Goal: Task Accomplishment & Management: Manage account settings

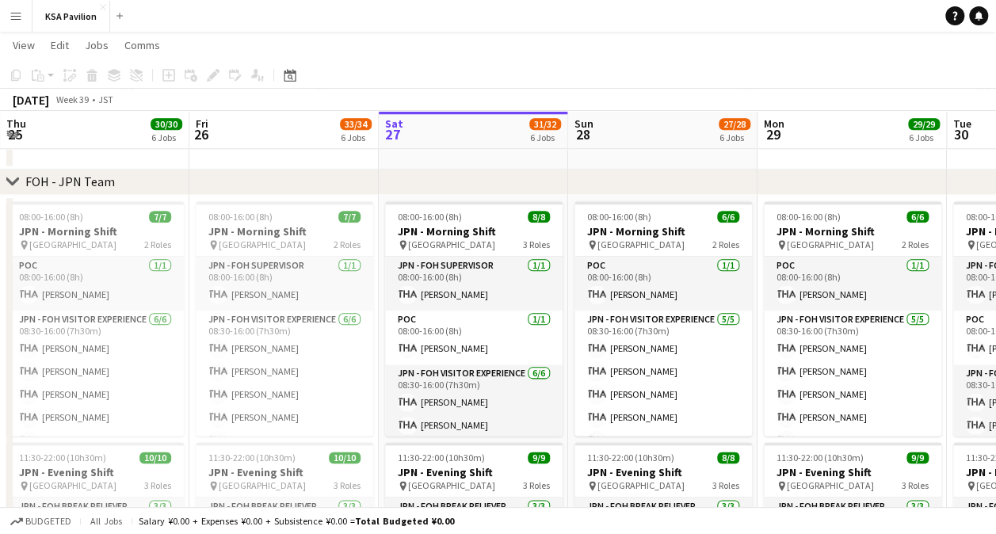
click at [474, 532] on div "Budgeted All jobs Salary ¥0.00 + Expenses ¥0.00 + Subsistence ¥0.00 = Total Bud…" at bounding box center [498, 520] width 996 height 27
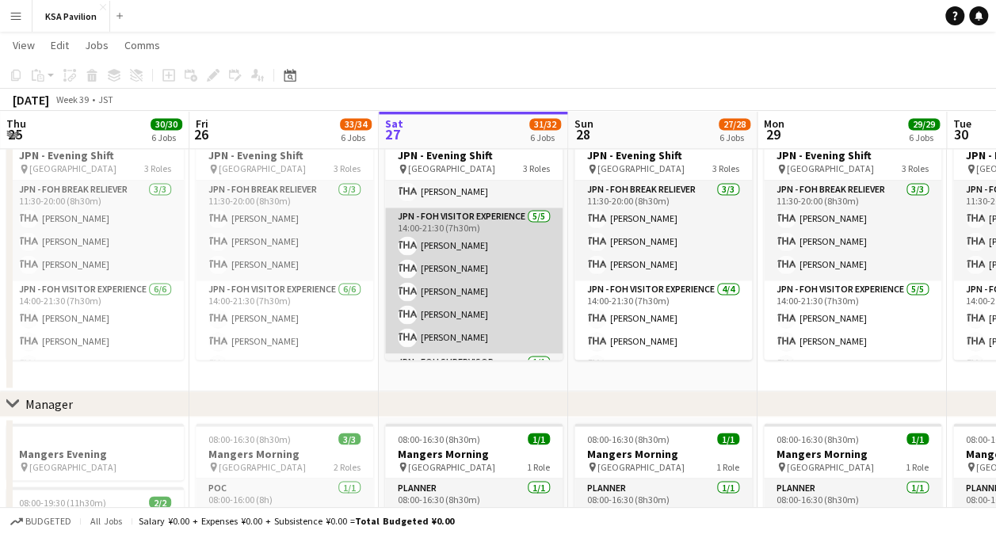
scroll to position [120, 0]
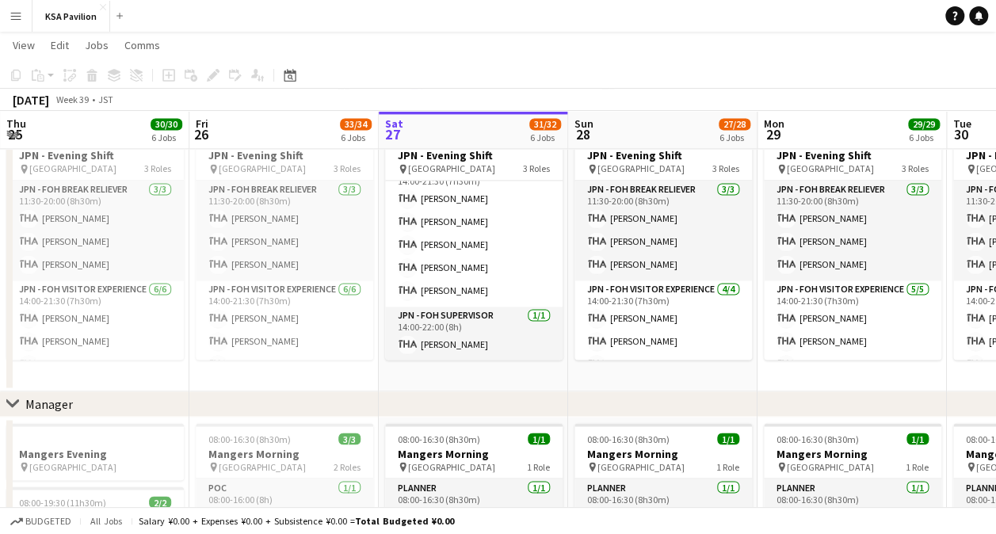
click at [482, 370] on app-date-cell "08:00-16:00 (8h) 8/8 JPN - Morning Shift pin [GEOGRAPHIC_DATA] 3 Roles JPN - FO…" at bounding box center [473, 134] width 189 height 513
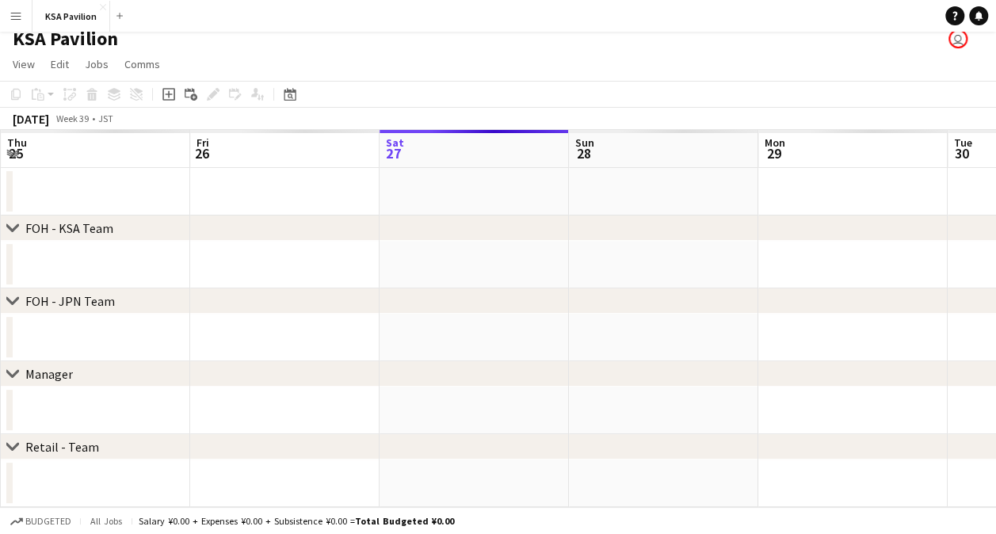
scroll to position [10, 0]
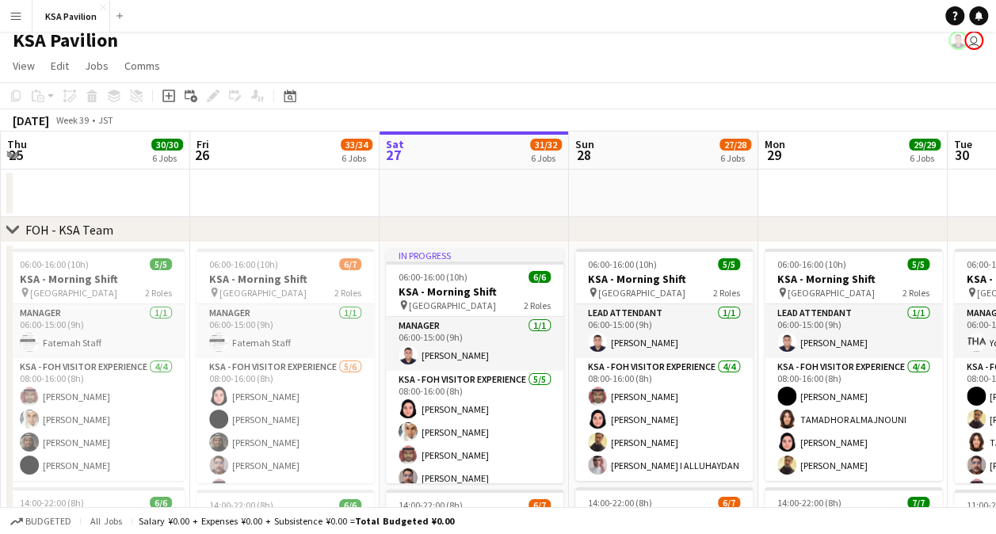
click at [396, 63] on app-page-menu "View Day view expanded Day view collapsed Month view Date picker Jump to [DATE]…" at bounding box center [498, 67] width 996 height 30
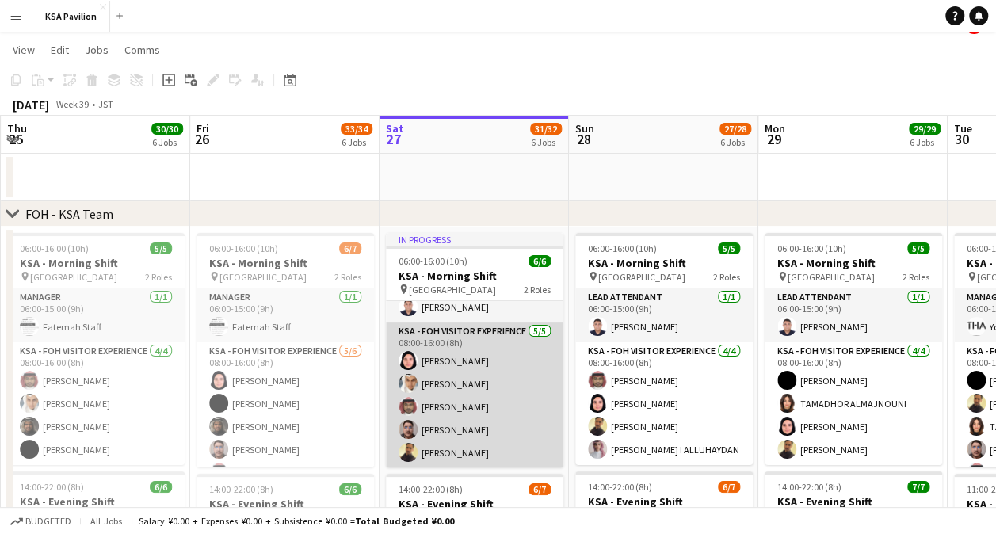
scroll to position [0, 0]
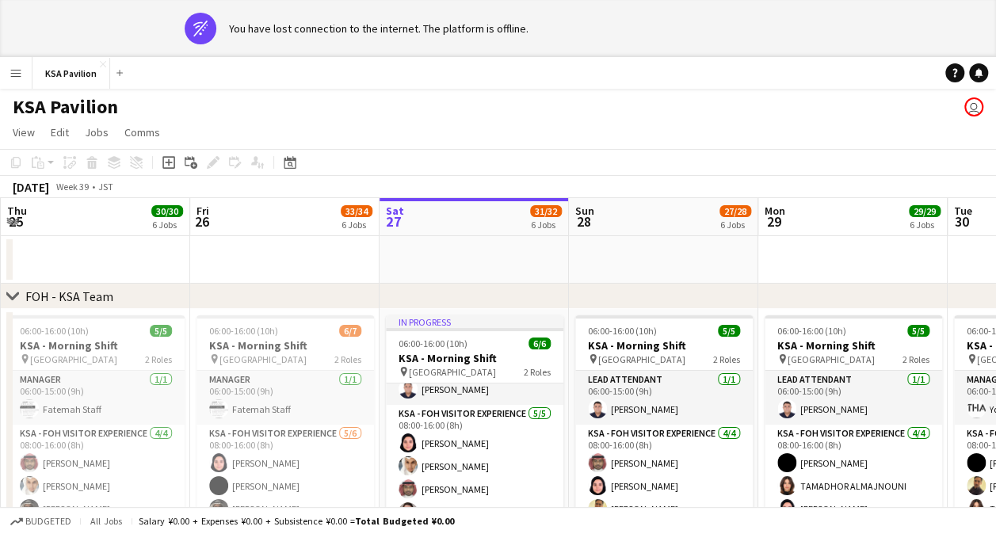
click at [875, 148] on app-page-menu "View Day view expanded Day view collapsed Month view Date picker Jump to [DATE]…" at bounding box center [498, 134] width 996 height 30
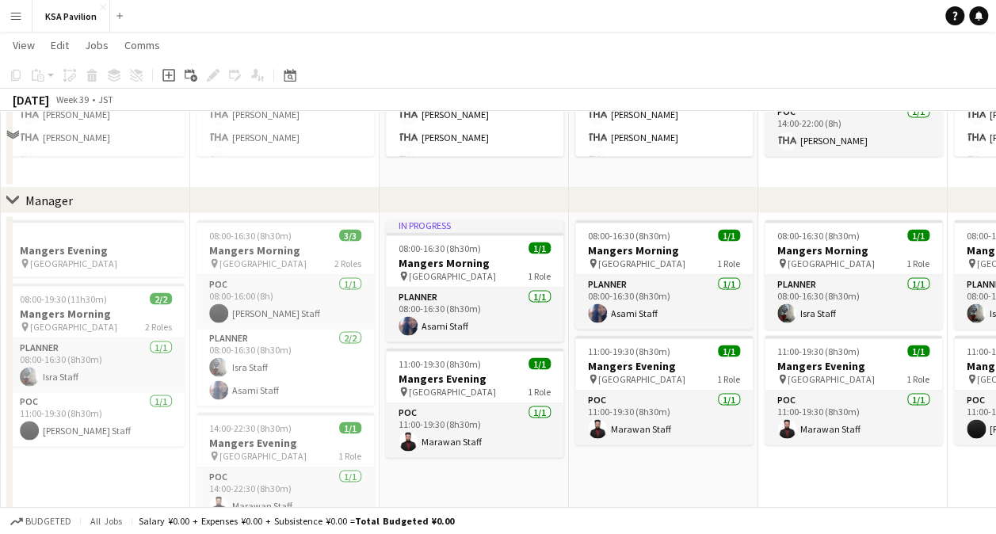
scroll to position [1356, 0]
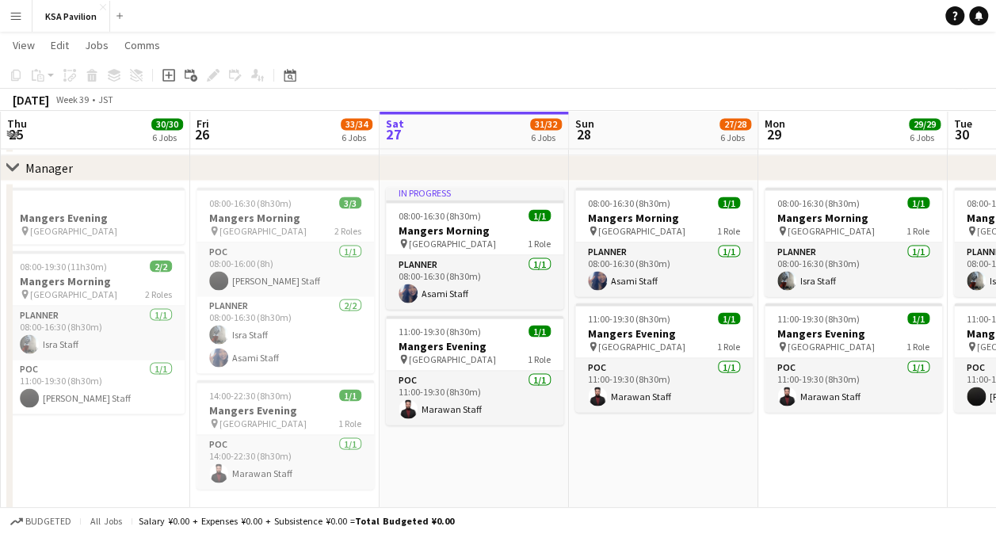
drag, startPoint x: 623, startPoint y: 81, endPoint x: 584, endPoint y: 87, distance: 39.3
click at [584, 87] on app-toolbar "Copy Paste Paste Ctrl+V Paste with crew Ctrl+Shift+V Paste linked Job [GEOGRAPH…" at bounding box center [498, 75] width 996 height 27
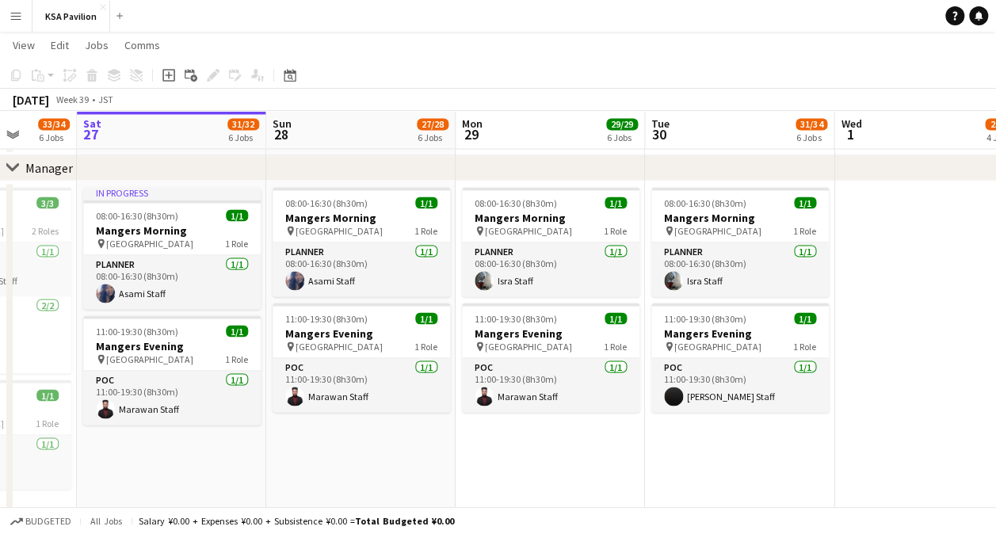
scroll to position [0, 696]
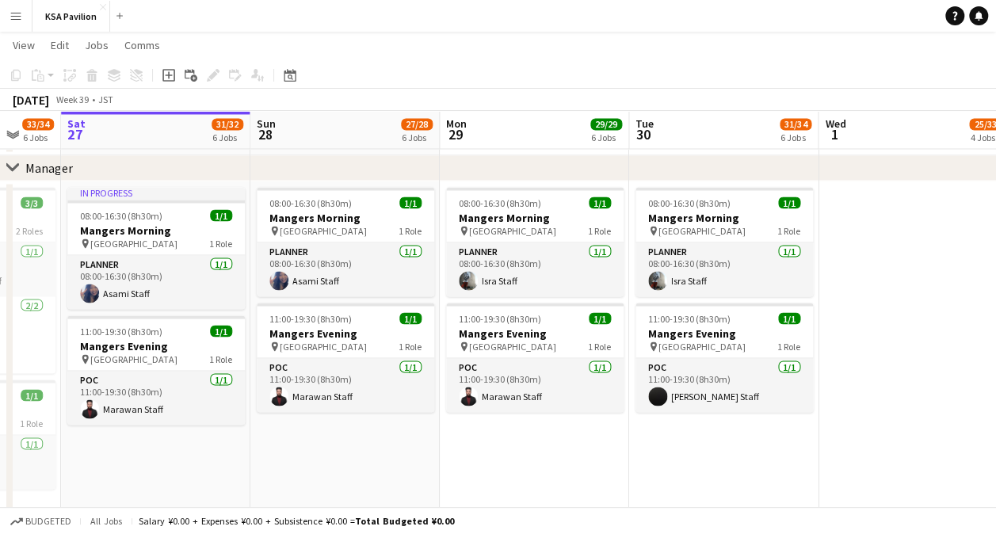
drag, startPoint x: 688, startPoint y: 474, endPoint x: 517, endPoint y: 475, distance: 171.1
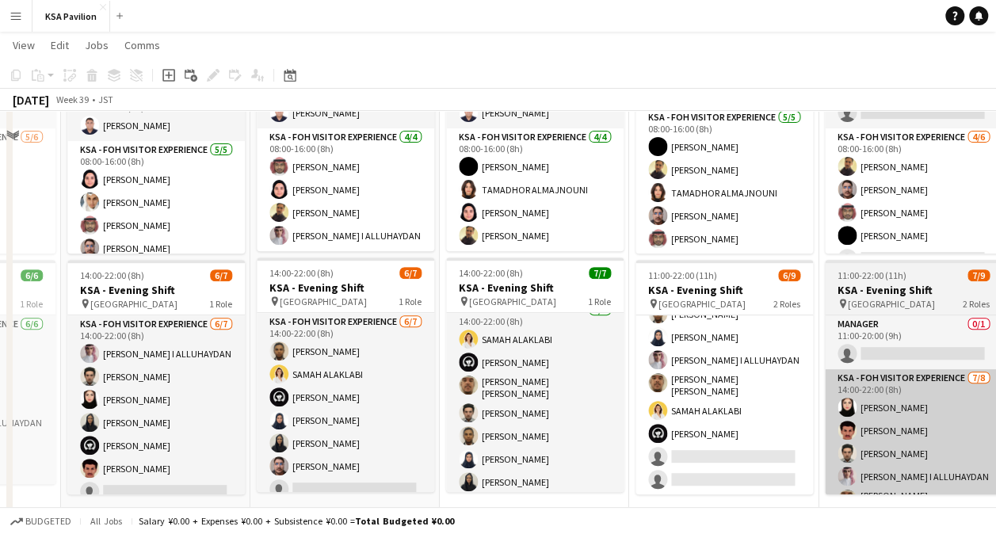
scroll to position [0, 0]
